Goal: Check status: Check status

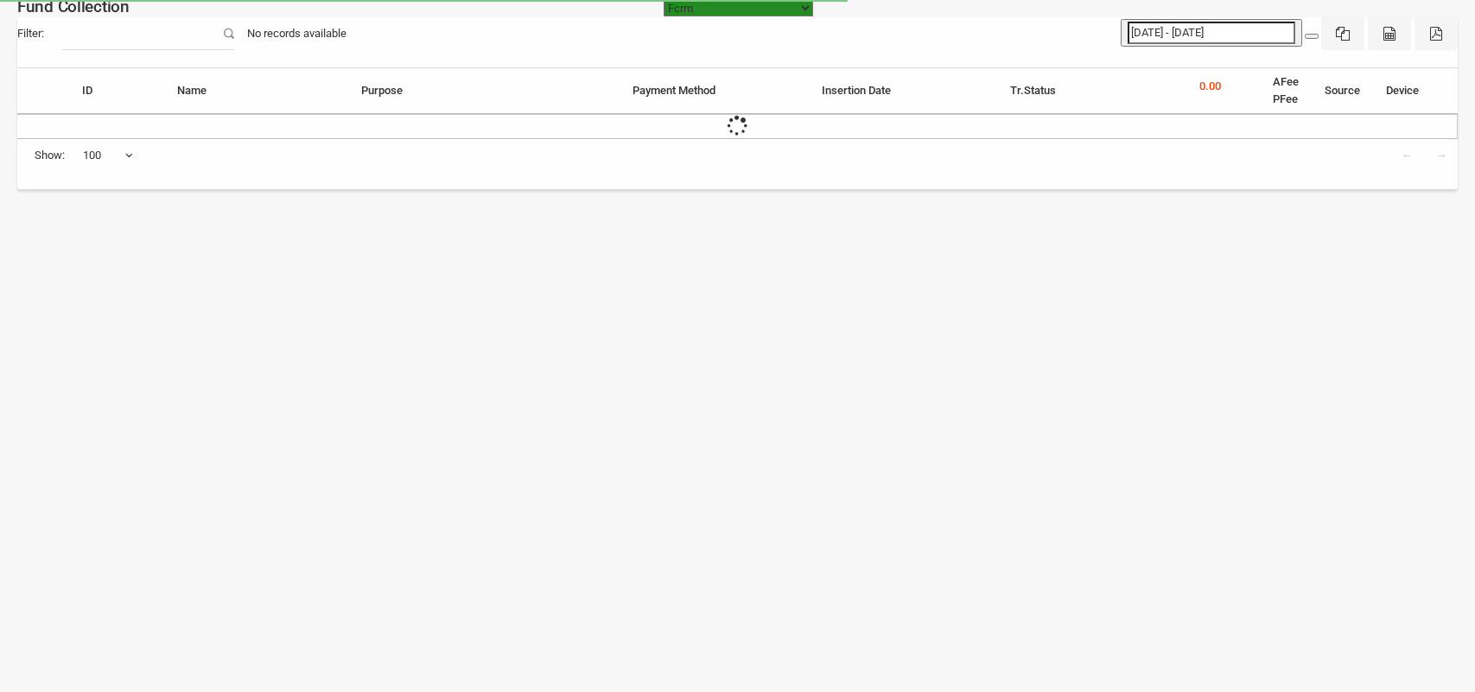
select select "[URL][DOMAIN_NAME]"
select select "100"
type input "[DATE]"
click at [1203, 35] on input "[DATE] - [DATE]" at bounding box center [1212, 33] width 168 height 22
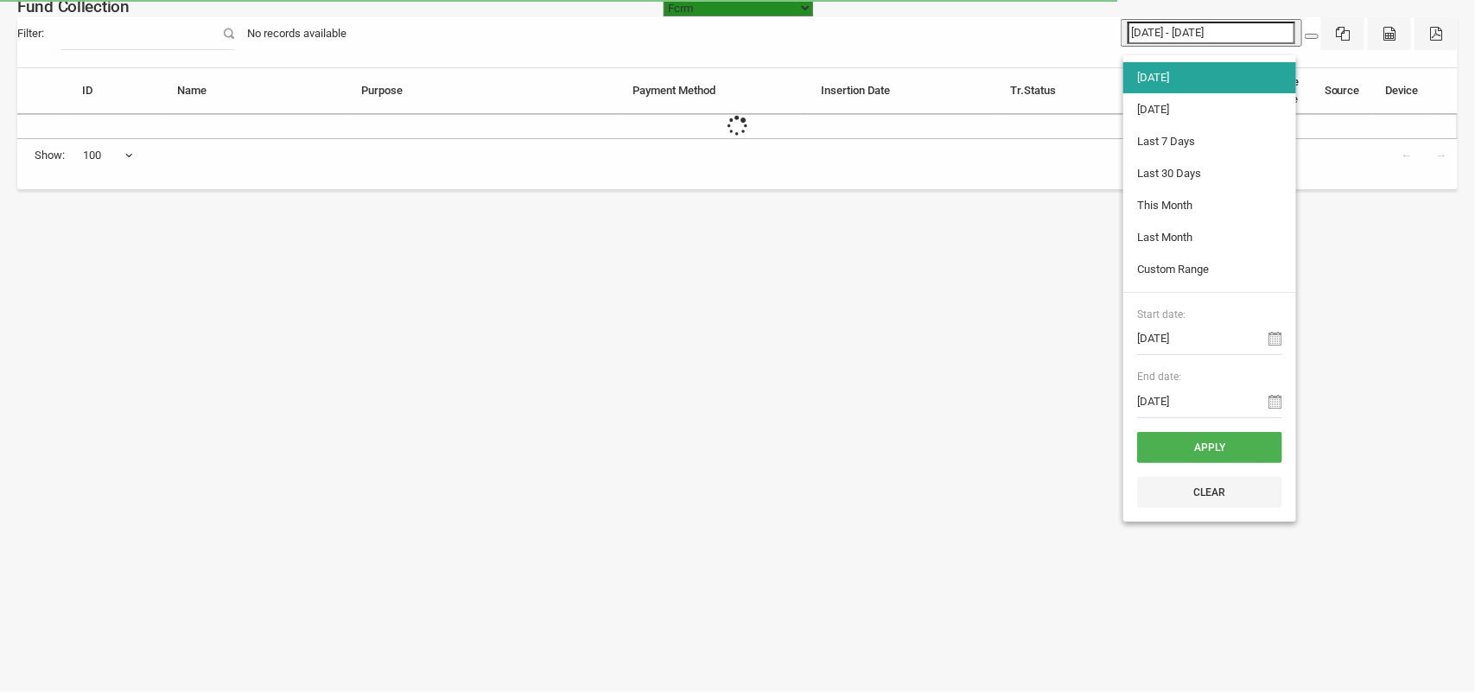
type input "[DATE] - [DATE]"
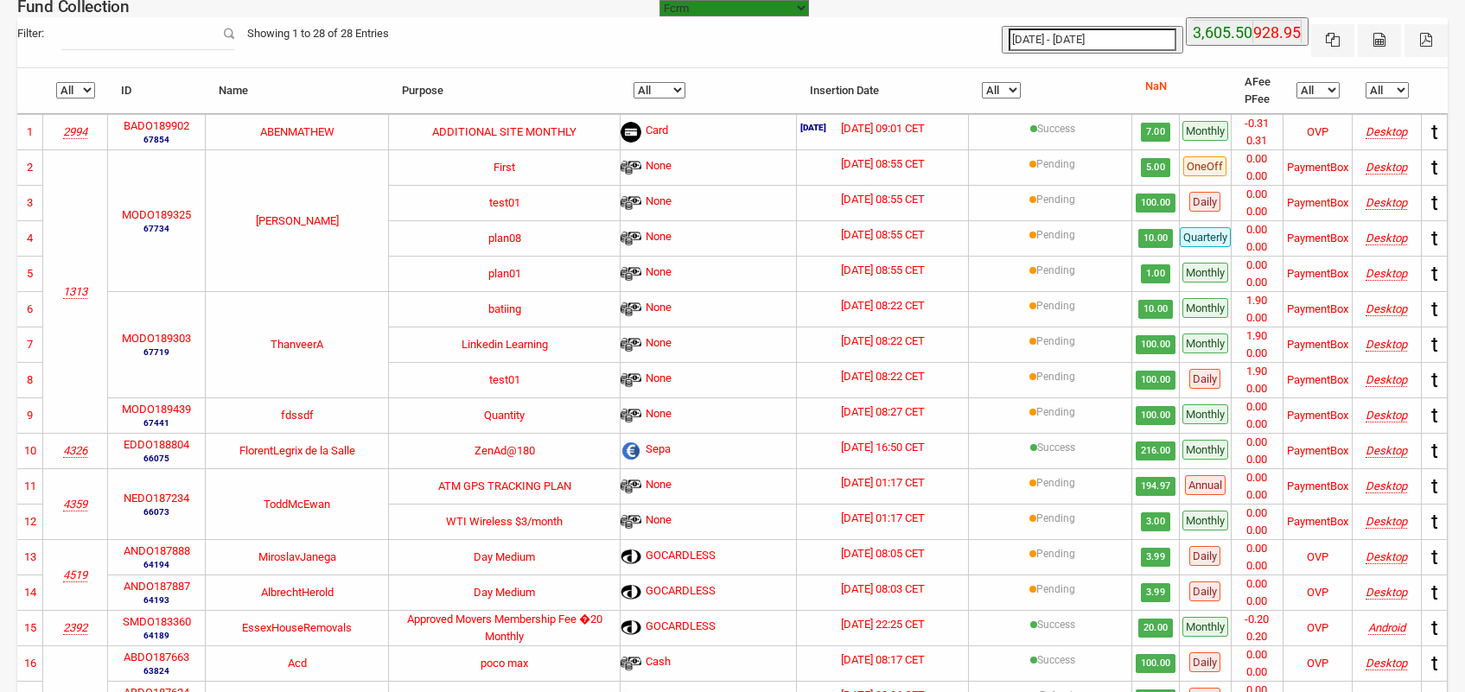
click at [1139, 76] on th "NaN" at bounding box center [1156, 91] width 48 height 46
